Goal: Transaction & Acquisition: Purchase product/service

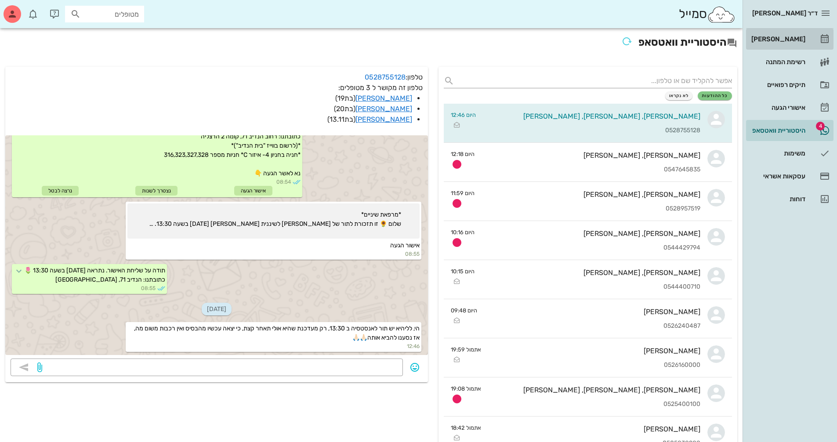
click at [797, 38] on div "[PERSON_NAME]" at bounding box center [778, 39] width 56 height 7
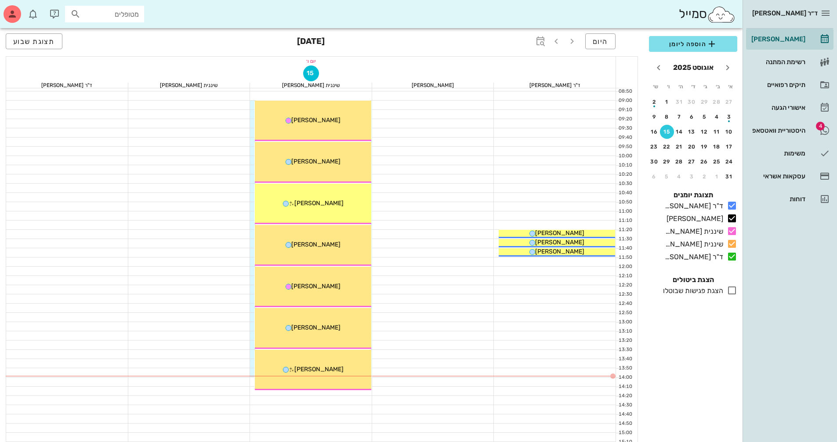
scroll to position [132, 0]
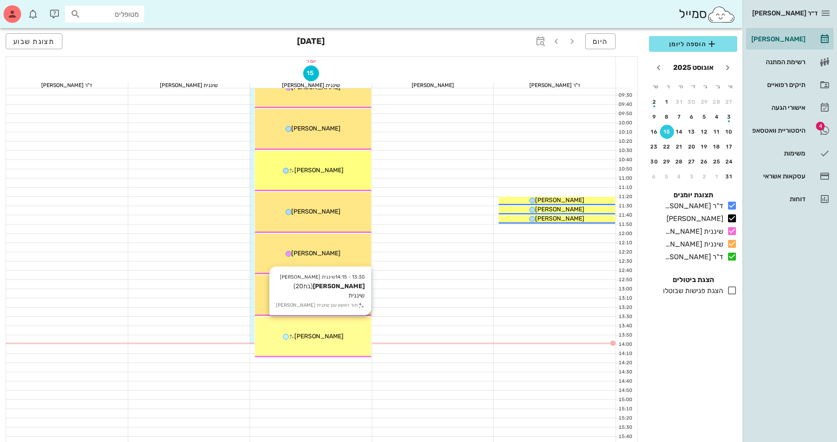
click at [332, 341] on div "[PERSON_NAME]" at bounding box center [313, 336] width 116 height 9
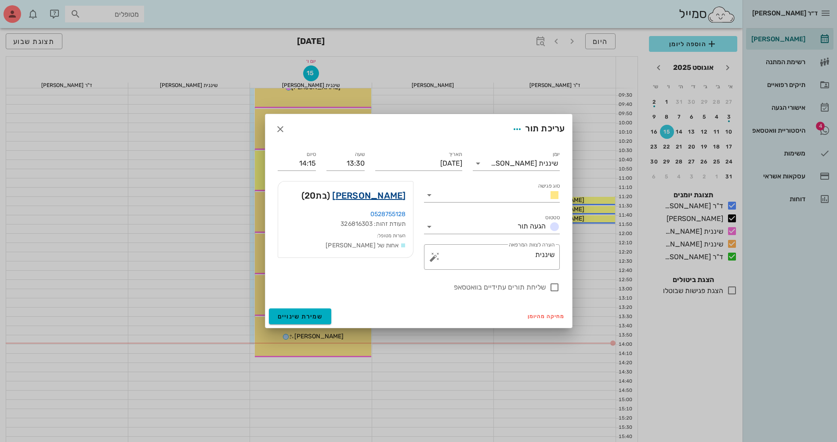
click at [382, 195] on link "[PERSON_NAME]" at bounding box center [368, 196] width 73 height 14
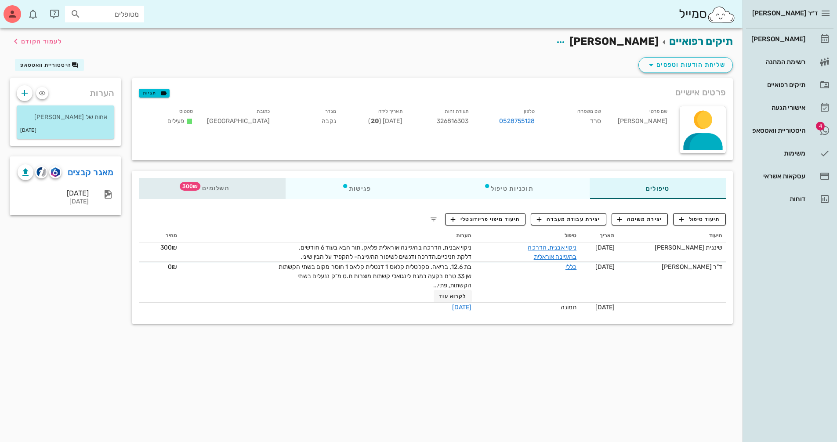
click at [212, 188] on span "תשלומים 300₪" at bounding box center [212, 188] width 34 height 6
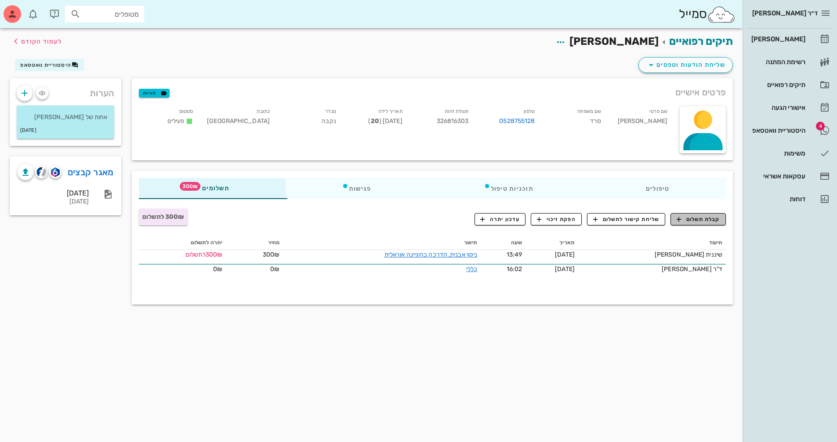
click at [700, 220] on span "קבלת תשלום" at bounding box center [699, 219] width 44 height 8
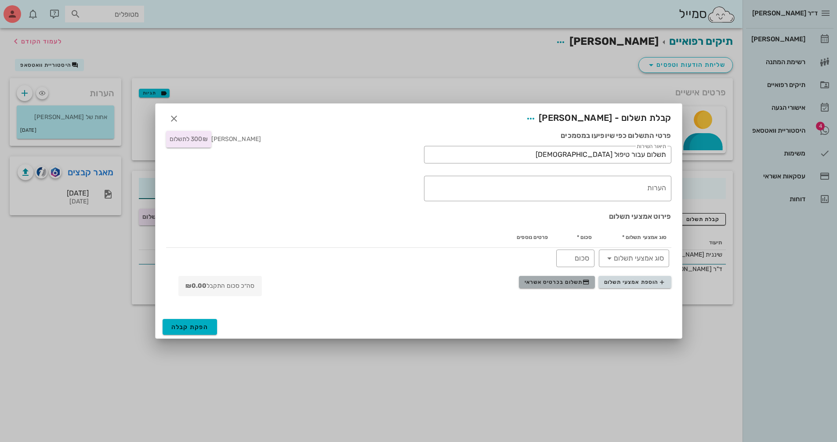
click at [544, 283] on span "תשלום בכרטיס אשראי" at bounding box center [557, 282] width 65 height 7
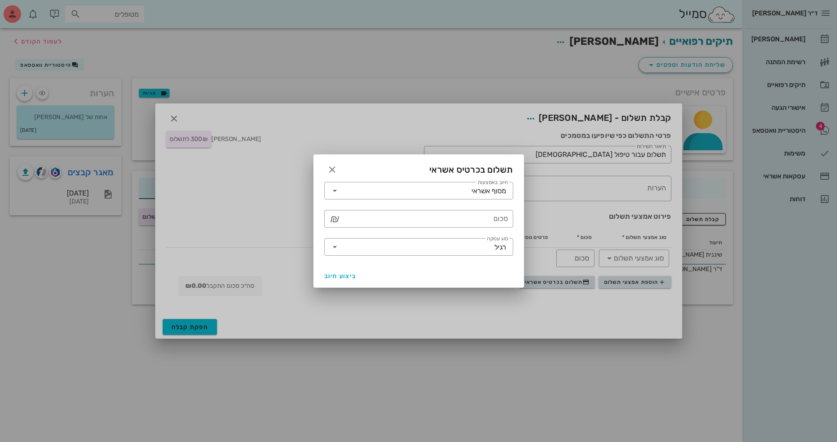
click at [469, 209] on div "​ סכום ₪" at bounding box center [419, 219] width 200 height 28
click at [472, 215] on input "סכום" at bounding box center [425, 219] width 166 height 14
type input "300"
click at [192, 325] on div at bounding box center [418, 221] width 837 height 442
click at [338, 274] on span "ביצוע חיוב" at bounding box center [340, 276] width 33 height 7
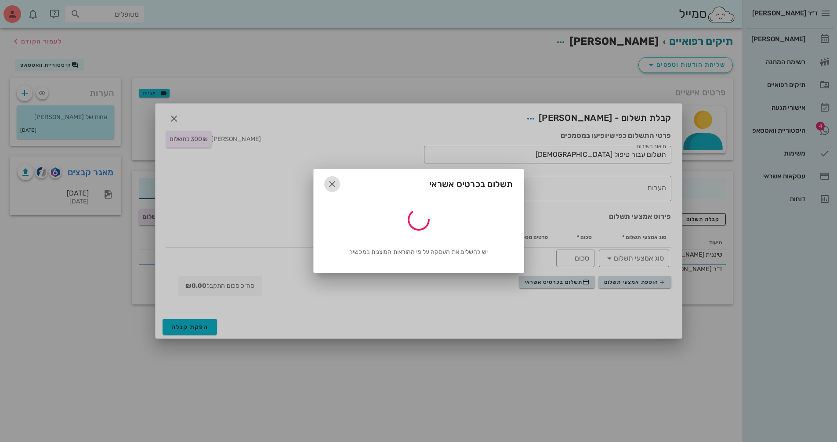
click at [331, 183] on icon "button" at bounding box center [332, 184] width 11 height 11
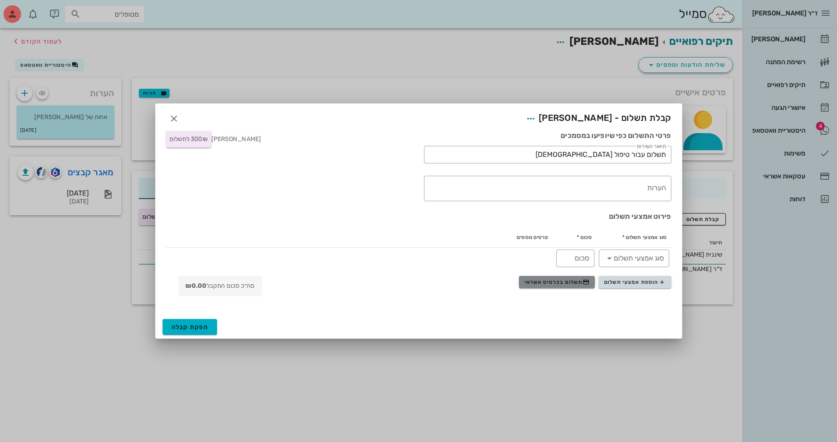
click at [570, 280] on span "תשלום בכרטיס אשראי" at bounding box center [557, 282] width 65 height 7
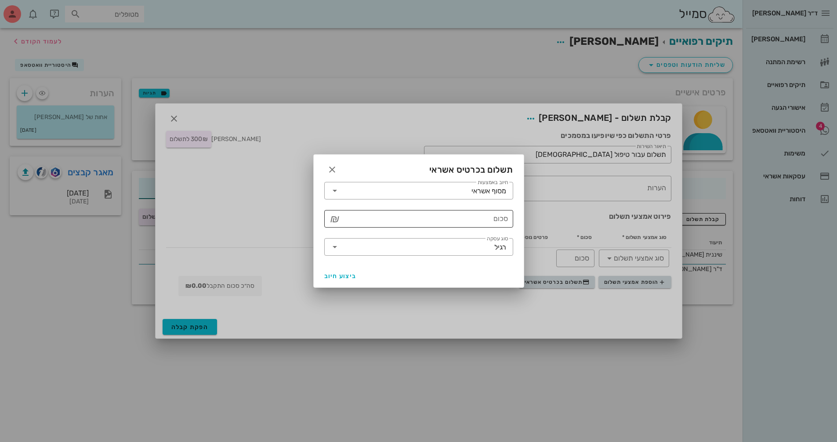
click at [480, 220] on input "סכום" at bounding box center [425, 219] width 166 height 14
type input "300"
click at [338, 269] on button "ביצוע חיוב" at bounding box center [341, 276] width 40 height 16
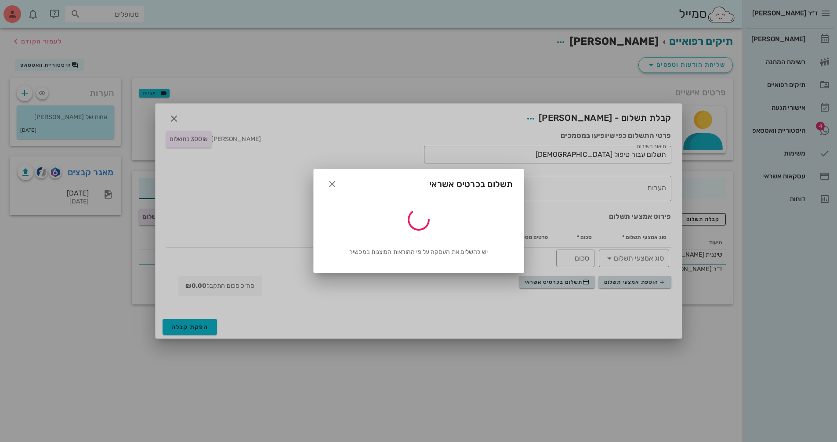
type input "300"
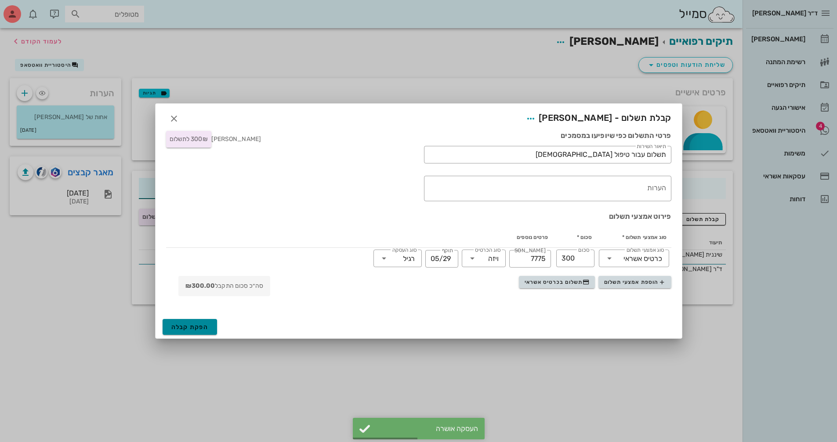
click at [204, 329] on span "הפקת קבלה" at bounding box center [189, 327] width 37 height 7
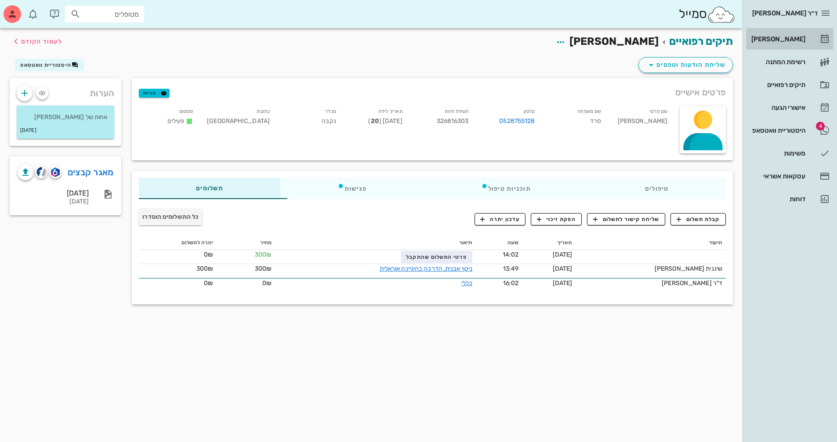
click at [781, 44] on div "[PERSON_NAME]" at bounding box center [778, 39] width 56 height 14
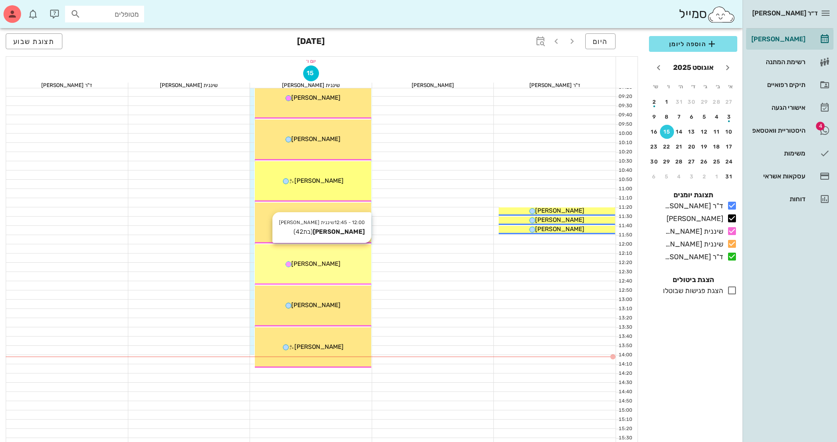
scroll to position [132, 0]
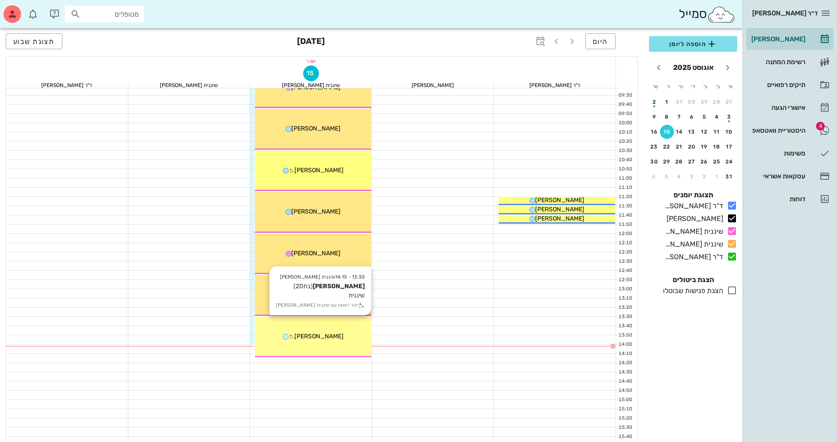
click at [290, 346] on div "13:30 - 14:15 שיננית [PERSON_NAME] (בת 20 ) שיננית תור ראשון עם שיננית [PERSON_…" at bounding box center [313, 337] width 116 height 41
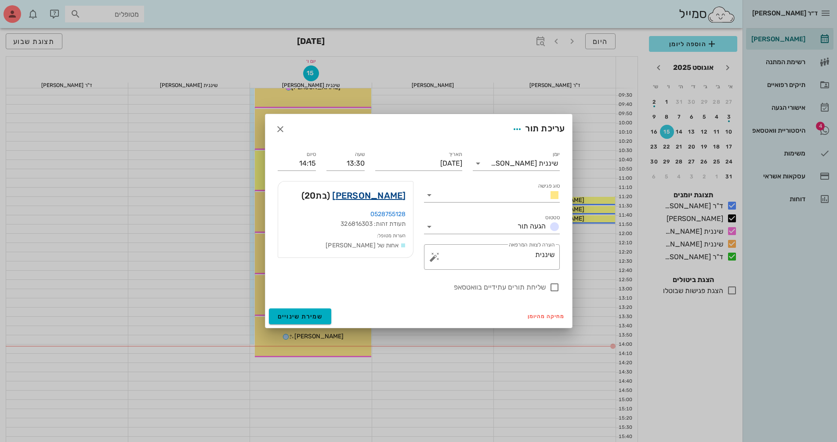
click at [391, 196] on link "[PERSON_NAME]" at bounding box center [368, 196] width 73 height 14
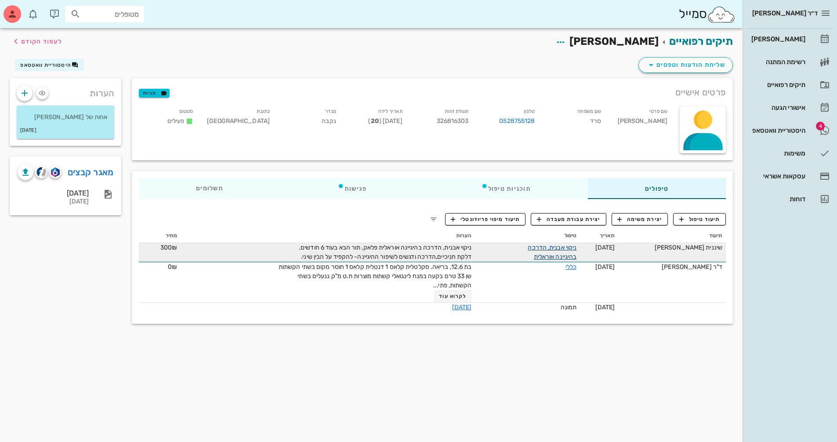
click at [553, 251] on link "ניקוי אבנית, הדרכה בהיגיינה אוראלית" at bounding box center [552, 252] width 49 height 17
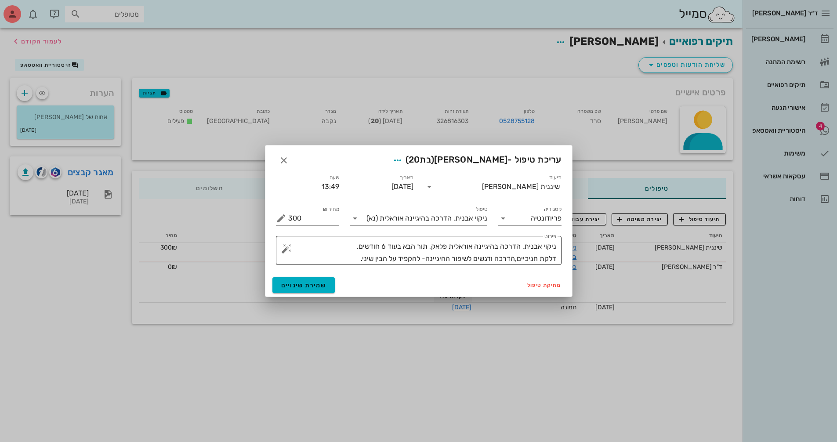
click at [341, 252] on textarea "ניקוי אבנית, הדרכה בהיגיינה אוראלית פלאק, תור הבא בעוד 6 חודשים. דלקת חניכיים,ה…" at bounding box center [422, 252] width 268 height 25
click at [341, 260] on textarea "ניקוי אבנית, הדרכה בהיגיינה אוראלית פלאק, תור הבא בעוד 6 חודשים. דלקת חניכיים,ה…" at bounding box center [422, 252] width 268 height 25
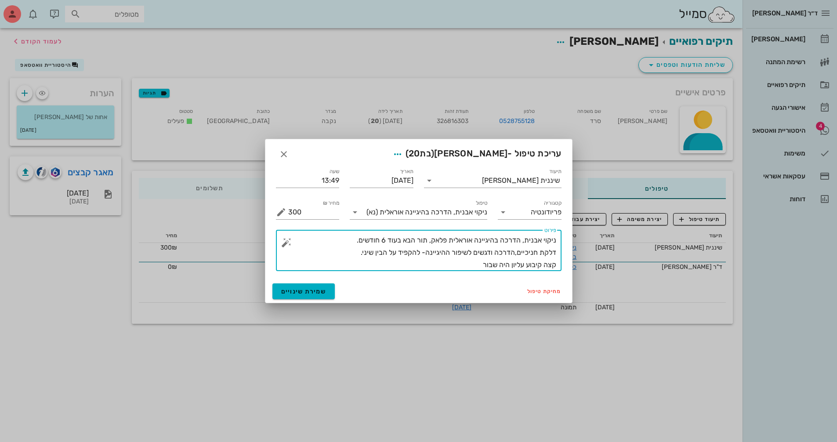
click at [511, 265] on textarea "ניקוי אבנית, הדרכה בהיגיינה אוראלית פלאק, תור הבא בעוד 6 חודשים. דלקת חניכיים,ה…" at bounding box center [422, 252] width 268 height 37
click at [415, 262] on textarea "ניקוי אבנית, הדרכה בהיגיינה אוראלית פלאק, תור הבא בעוד 6 חודשים. דלקת חניכיים,ה…" at bounding box center [422, 252] width 268 height 37
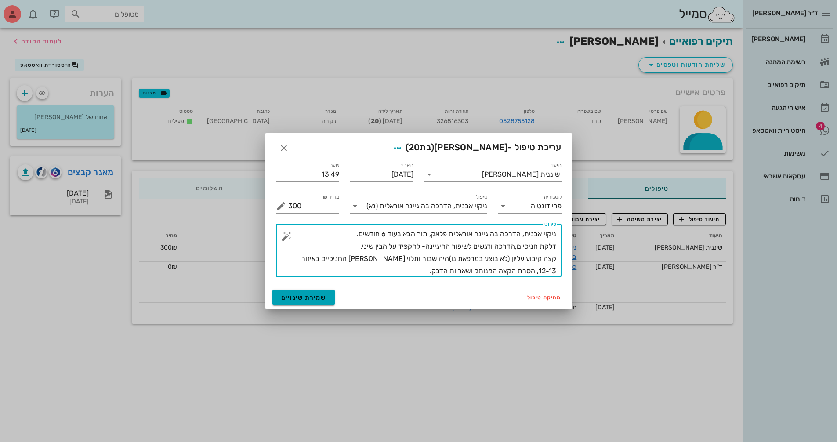
type textarea "ניקוי אבנית, הדרכה בהיגיינה אוראלית פלאק, תור הבא בעוד 6 חודשים. דלקת חניכיים,ה…"
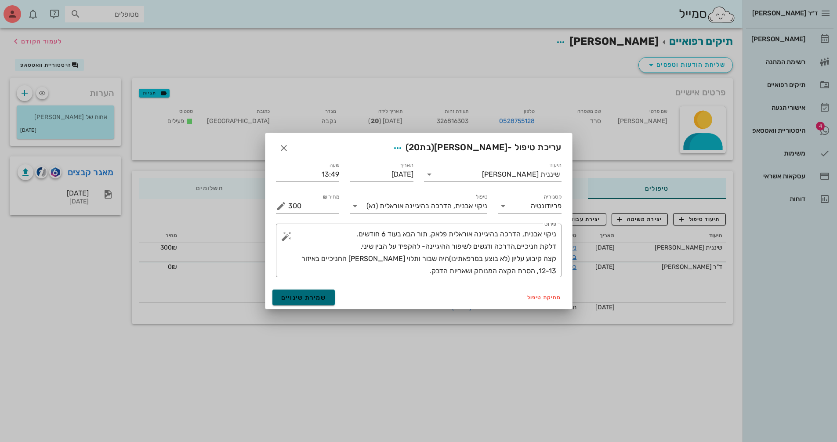
click at [320, 297] on span "שמירת שינויים" at bounding box center [303, 297] width 45 height 7
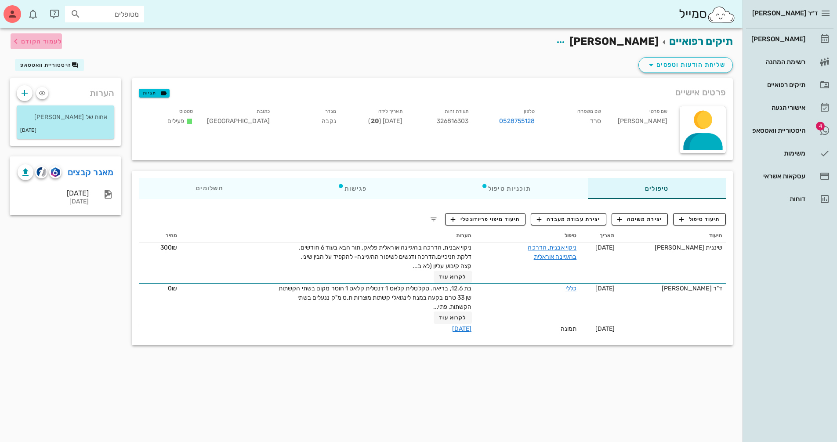
click at [36, 43] on span "לעמוד הקודם" at bounding box center [41, 41] width 41 height 7
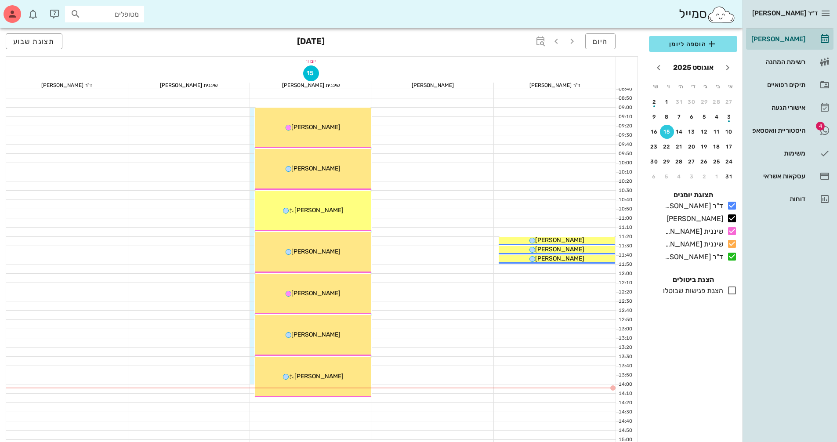
scroll to position [132, 0]
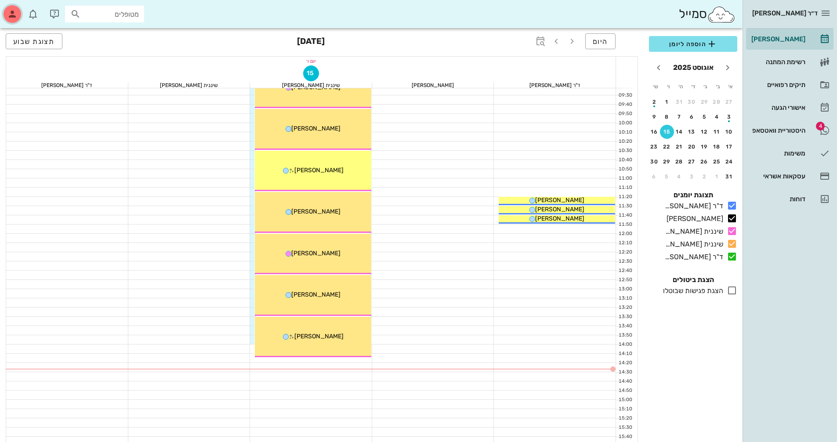
click at [9, 14] on icon "button" at bounding box center [12, 14] width 11 height 11
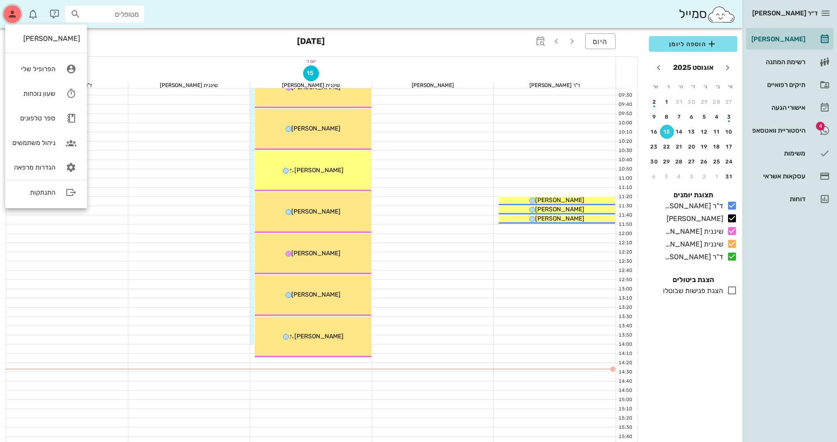
click at [9, 14] on icon "button" at bounding box center [12, 14] width 11 height 11
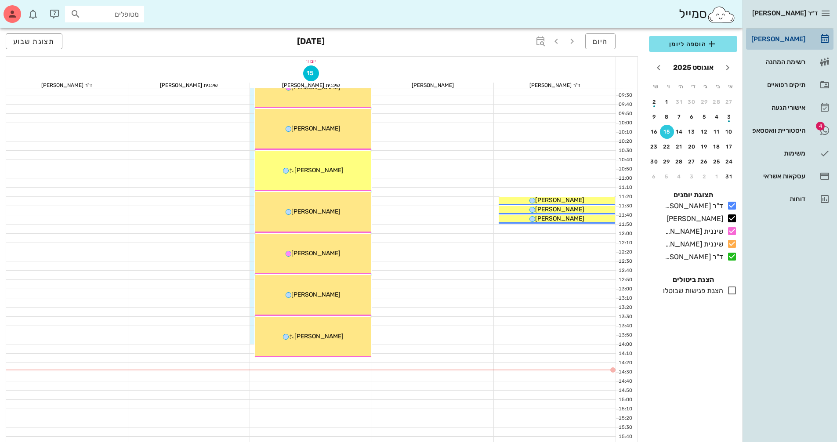
click at [786, 35] on div "[PERSON_NAME]" at bounding box center [778, 39] width 56 height 14
click at [20, 39] on span "תצוגת שבוע" at bounding box center [34, 41] width 42 height 8
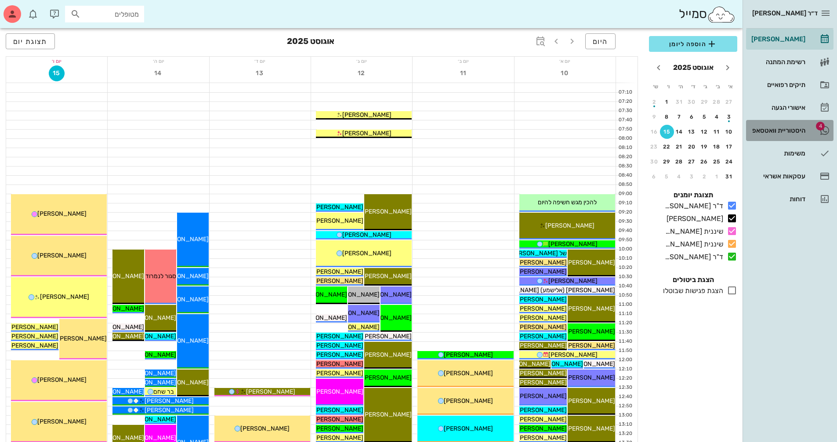
click at [786, 128] on div "היסטוריית וואטסאפ" at bounding box center [778, 130] width 56 height 7
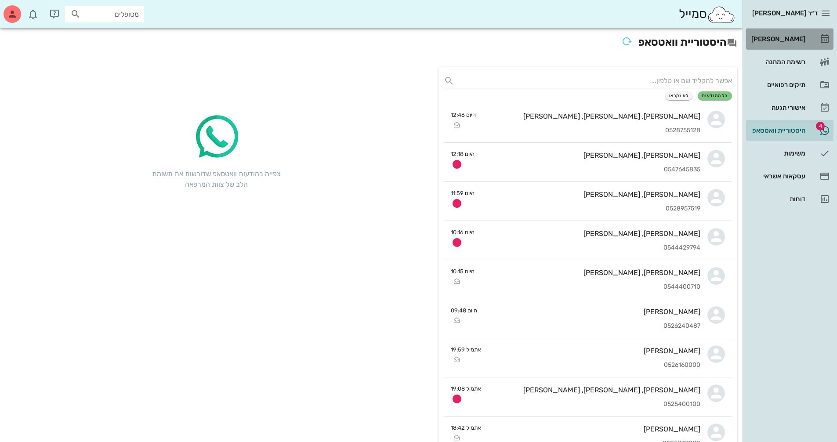
click at [791, 37] on div "[PERSON_NAME]" at bounding box center [778, 39] width 56 height 7
